Goal: Entertainment & Leisure: Consume media (video, audio)

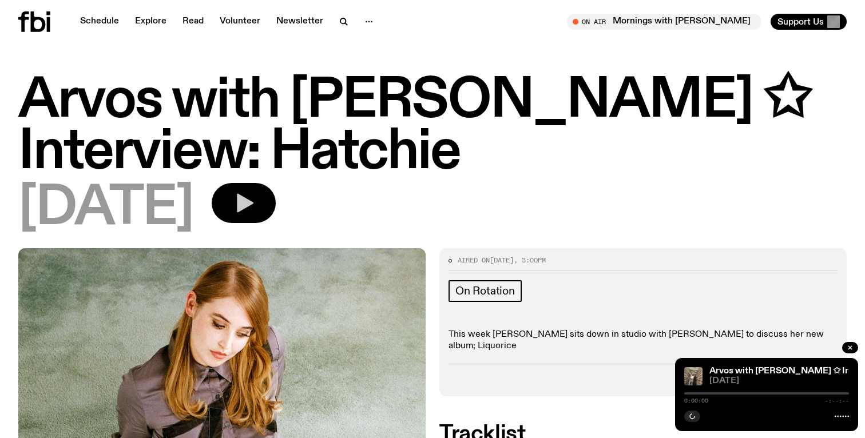
click at [276, 198] on button "button" at bounding box center [244, 203] width 64 height 40
click at [254, 200] on icon "button" at bounding box center [245, 203] width 17 height 19
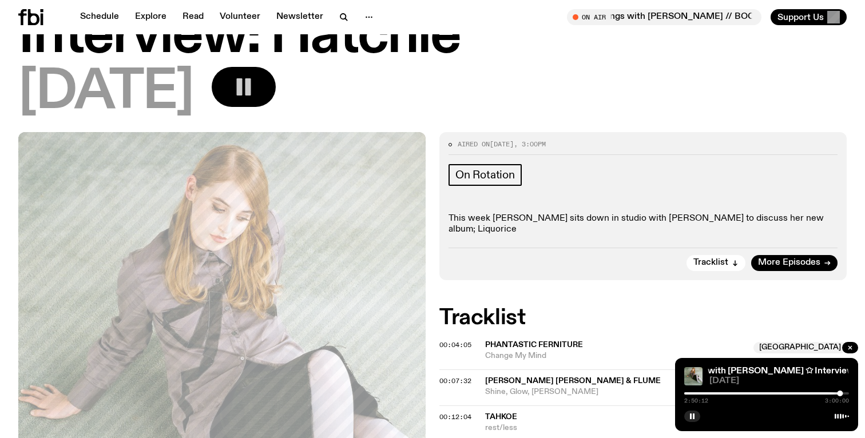
scroll to position [130, 0]
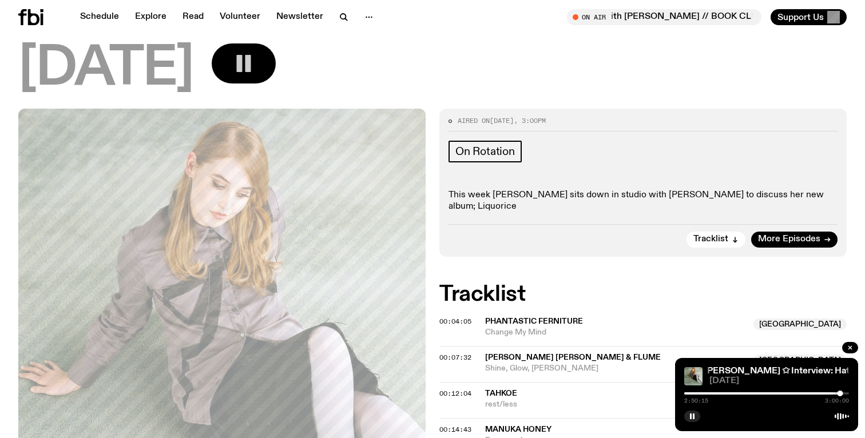
click at [718, 393] on div at bounding box center [757, 394] width 165 height 2
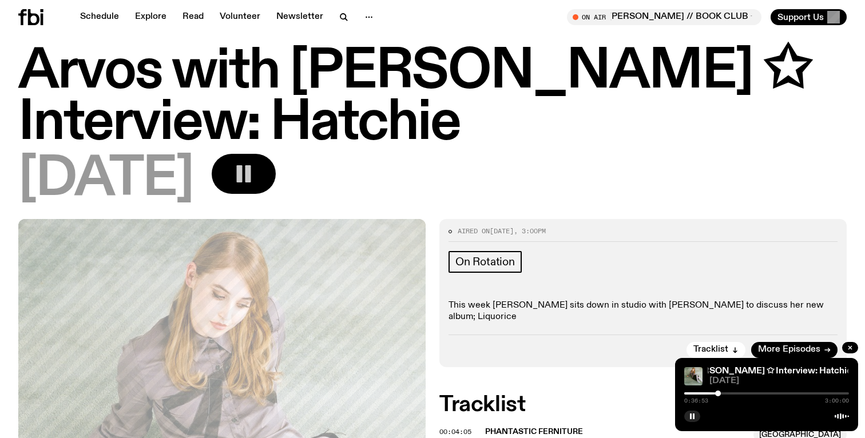
scroll to position [10, 0]
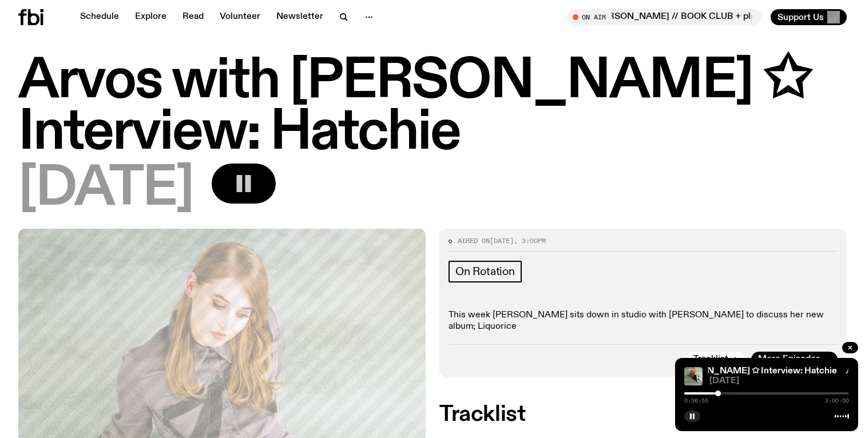
click at [695, 391] on div "0:36:55 3:00:00" at bounding box center [767, 397] width 165 height 14
click at [694, 394] on div at bounding box center [635, 394] width 165 height 2
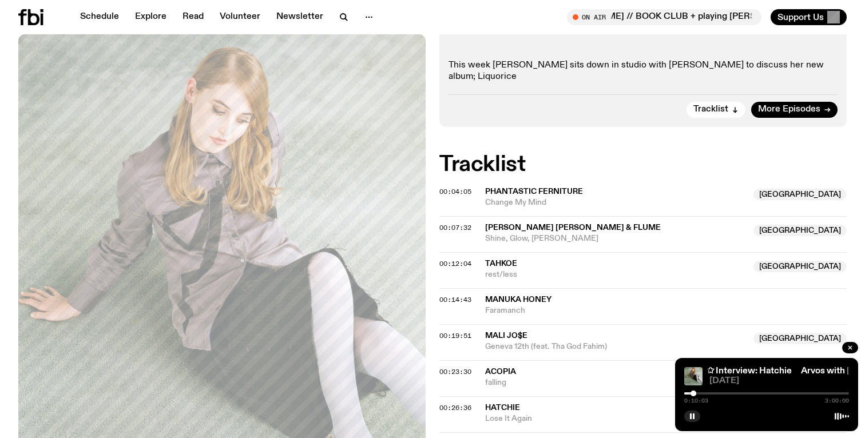
scroll to position [267, 0]
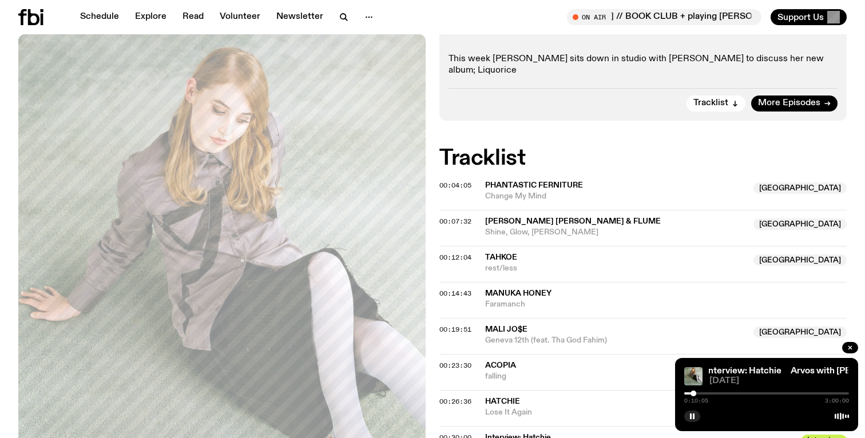
click at [754, 390] on div "0:10:05 3:00:00" at bounding box center [767, 397] width 165 height 14
click at [750, 394] on div at bounding box center [767, 394] width 165 height 2
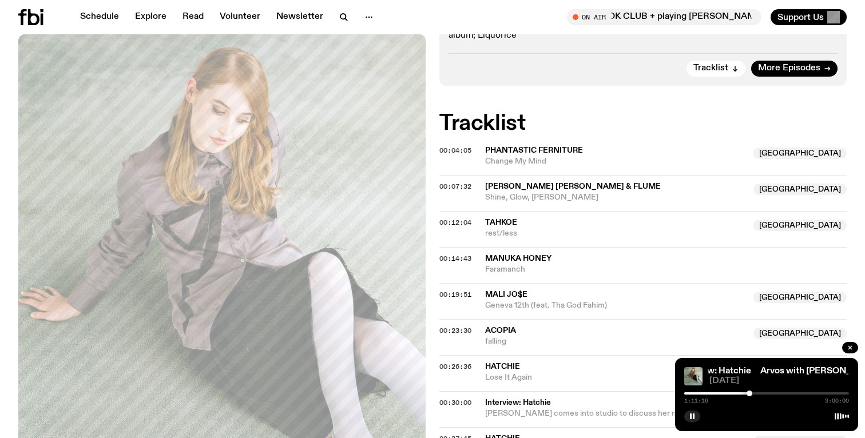
scroll to position [310, 0]
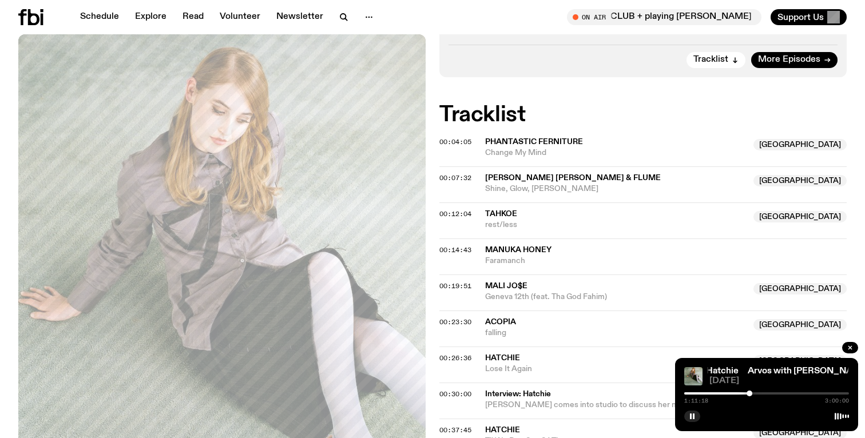
click at [738, 393] on div at bounding box center [667, 394] width 165 height 2
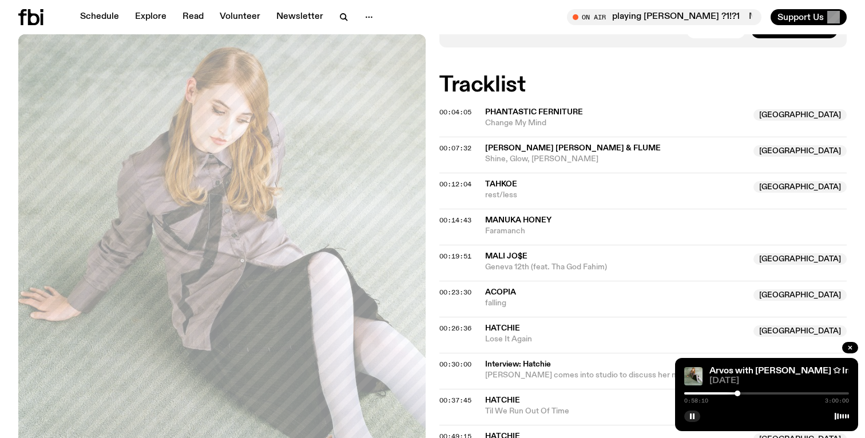
drag, startPoint x: 691, startPoint y: 394, endPoint x: 629, endPoint y: 394, distance: 61.8
click at [691, 394] on div at bounding box center [655, 394] width 165 height 2
click at [703, 395] on div "0:07:30 3:00:00" at bounding box center [767, 397] width 165 height 14
click at [707, 394] on div at bounding box center [767, 394] width 165 height 2
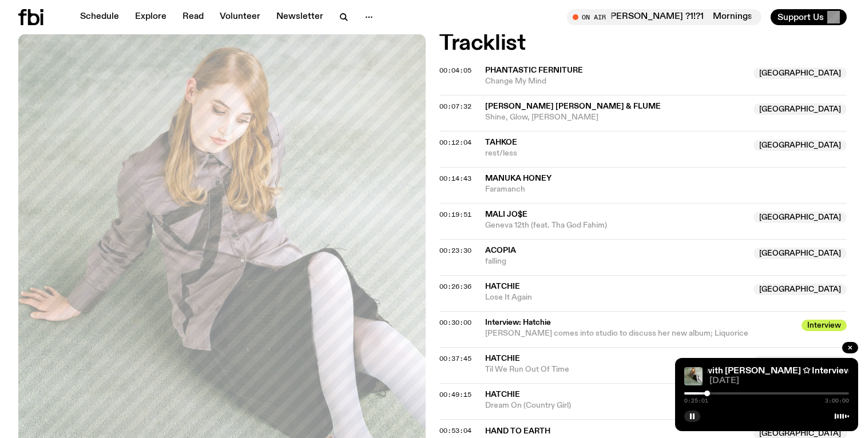
scroll to position [385, 0]
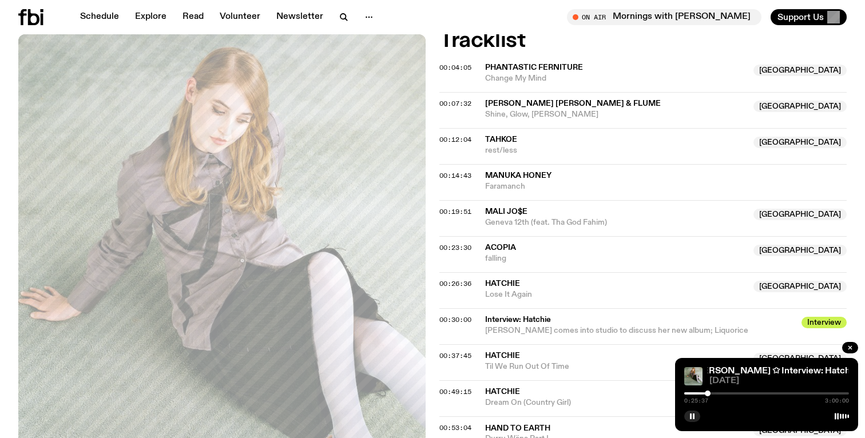
click at [709, 394] on div at bounding box center [708, 394] width 6 height 6
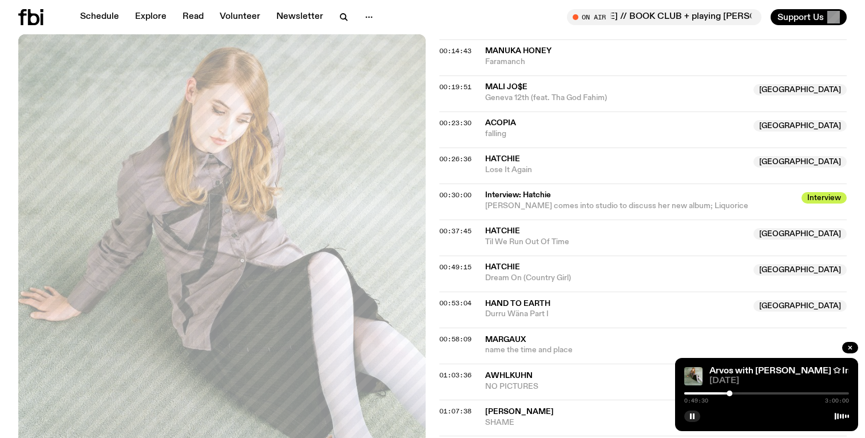
scroll to position [511, 0]
